Goal: Transaction & Acquisition: Download file/media

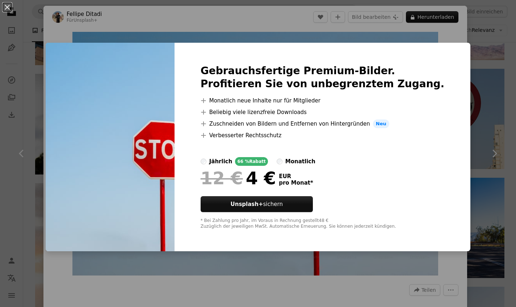
scroll to position [878, 0]
click at [437, 35] on div "An X shape Gebrauchsfertige Premium-Bilder. Profitieren Sie von unbegrenztem Zu…" at bounding box center [258, 153] width 516 height 307
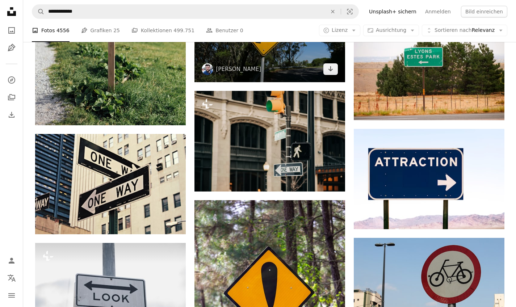
scroll to position [824, 0]
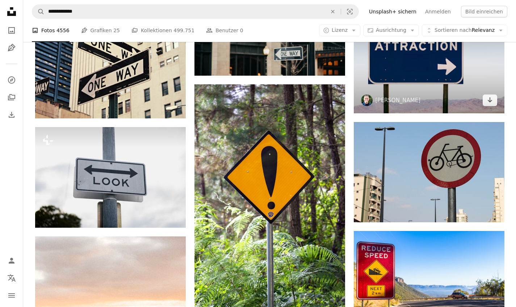
click at [402, 90] on img at bounding box center [429, 63] width 151 height 100
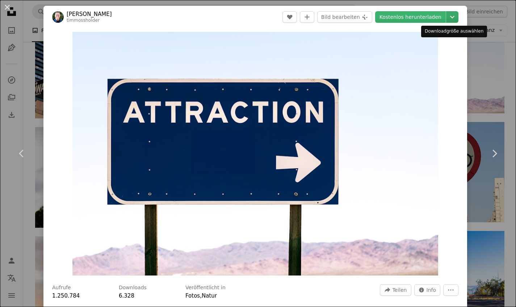
click at [453, 19] on icon "Chevron down" at bounding box center [452, 17] width 12 height 9
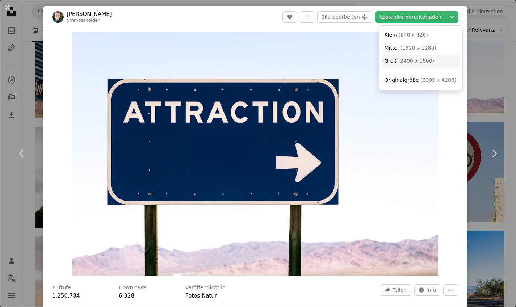
click at [432, 66] on link "Groß ( 2400 x 1600 )" at bounding box center [421, 61] width 78 height 13
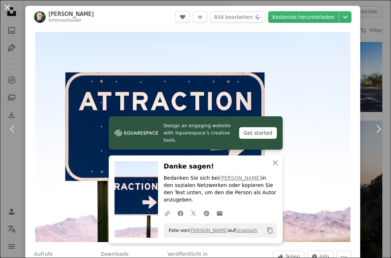
click at [9, 8] on button "An X shape" at bounding box center [7, 7] width 9 height 9
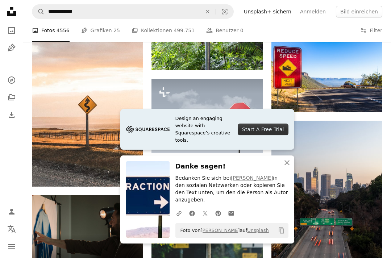
click at [59, 29] on li "A photo Fotos 4556" at bounding box center [51, 30] width 38 height 23
click at [283, 167] on icon "An X shape" at bounding box center [286, 162] width 9 height 9
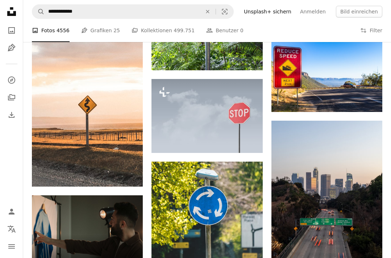
click at [62, 32] on li "A photo Fotos 4556" at bounding box center [51, 30] width 38 height 23
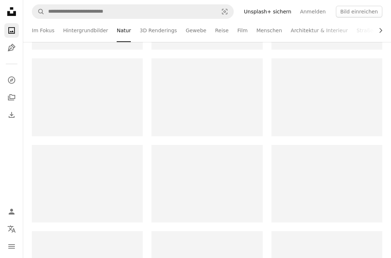
scroll to position [407, 0]
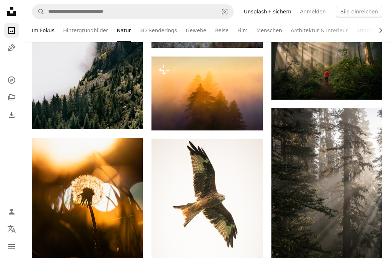
click at [48, 34] on link "Im Fokus" at bounding box center [43, 30] width 22 height 23
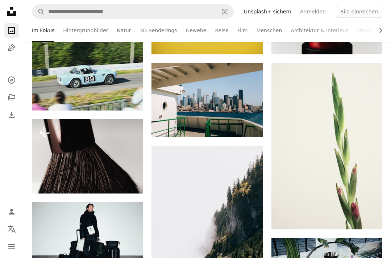
scroll to position [294, 0]
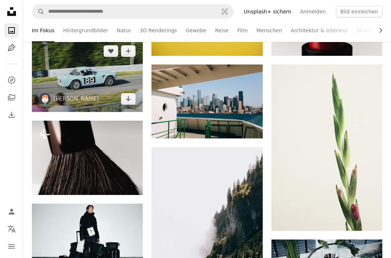
click at [106, 88] on img at bounding box center [87, 75] width 111 height 74
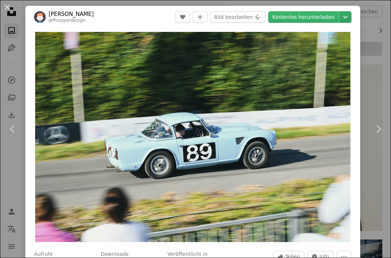
click at [348, 18] on icon "Chevron down" at bounding box center [345, 17] width 12 height 9
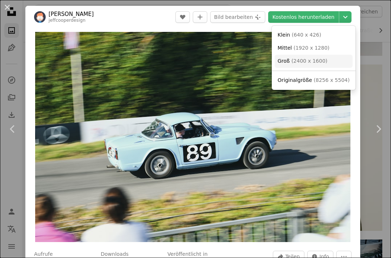
click at [326, 62] on link "Groß ( 2400 x 1600 )" at bounding box center [313, 61] width 78 height 13
